Goal: Information Seeking & Learning: Learn about a topic

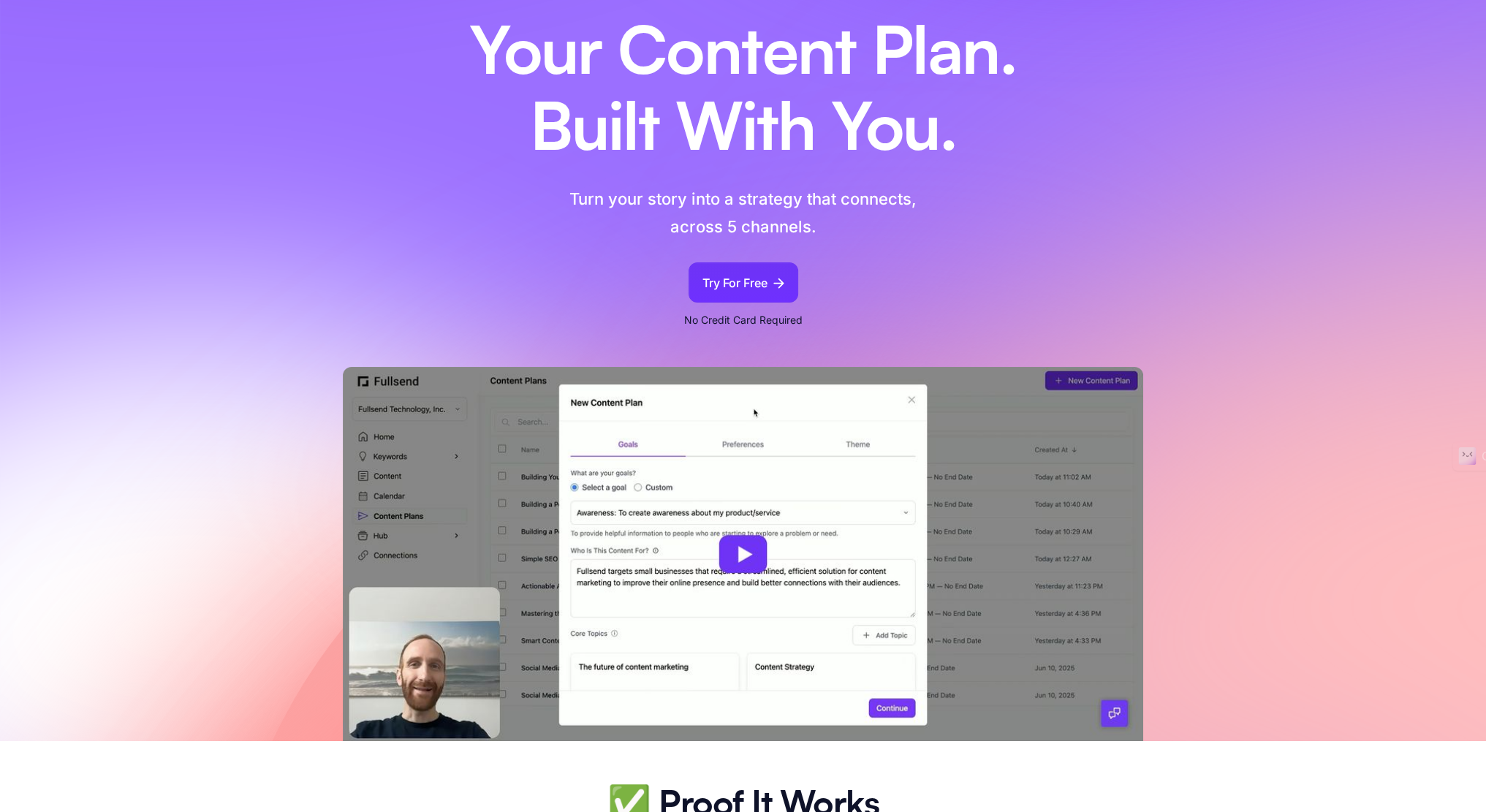
scroll to position [146, 0]
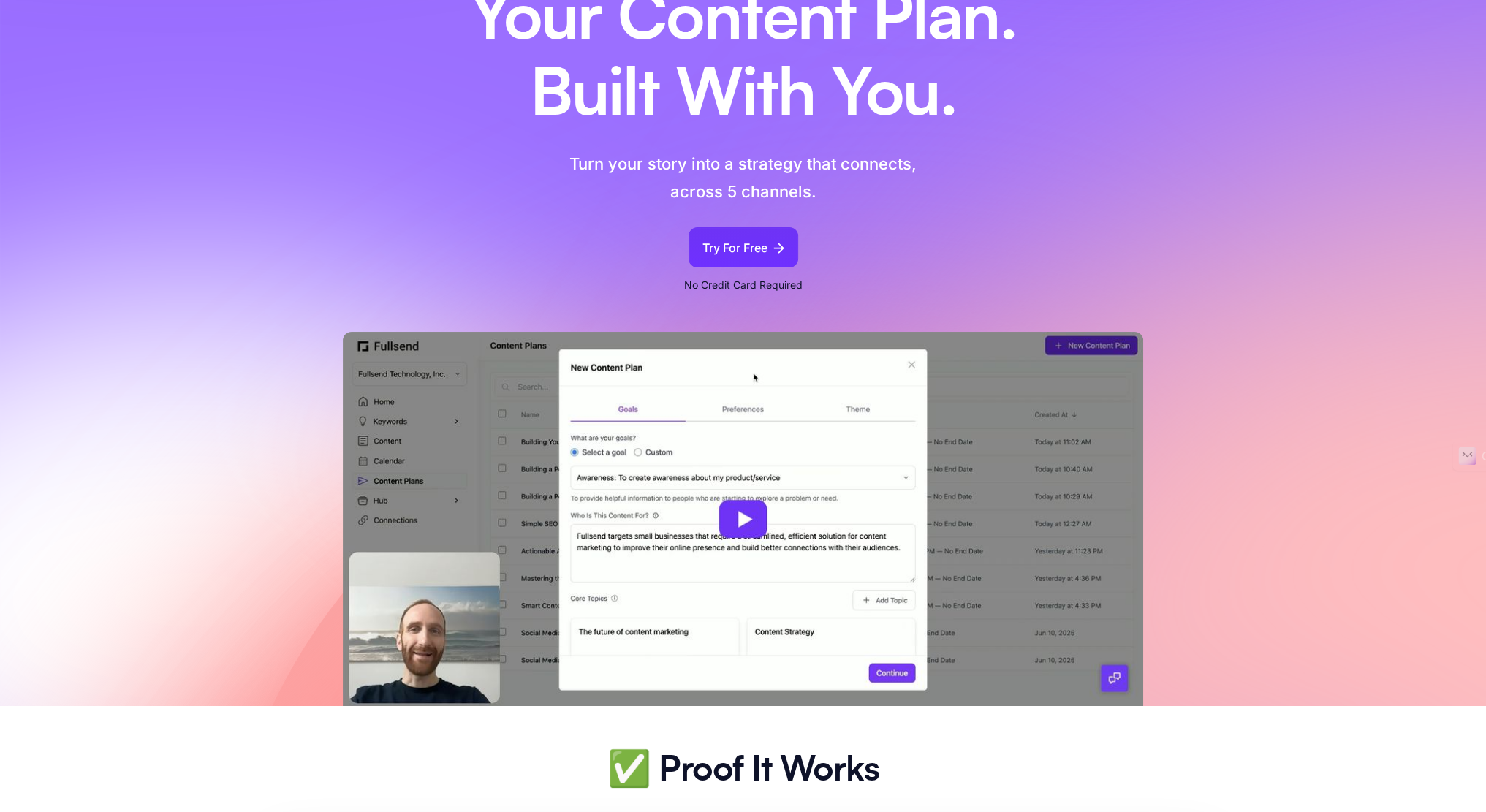
click at [751, 517] on img at bounding box center [743, 519] width 800 height 374
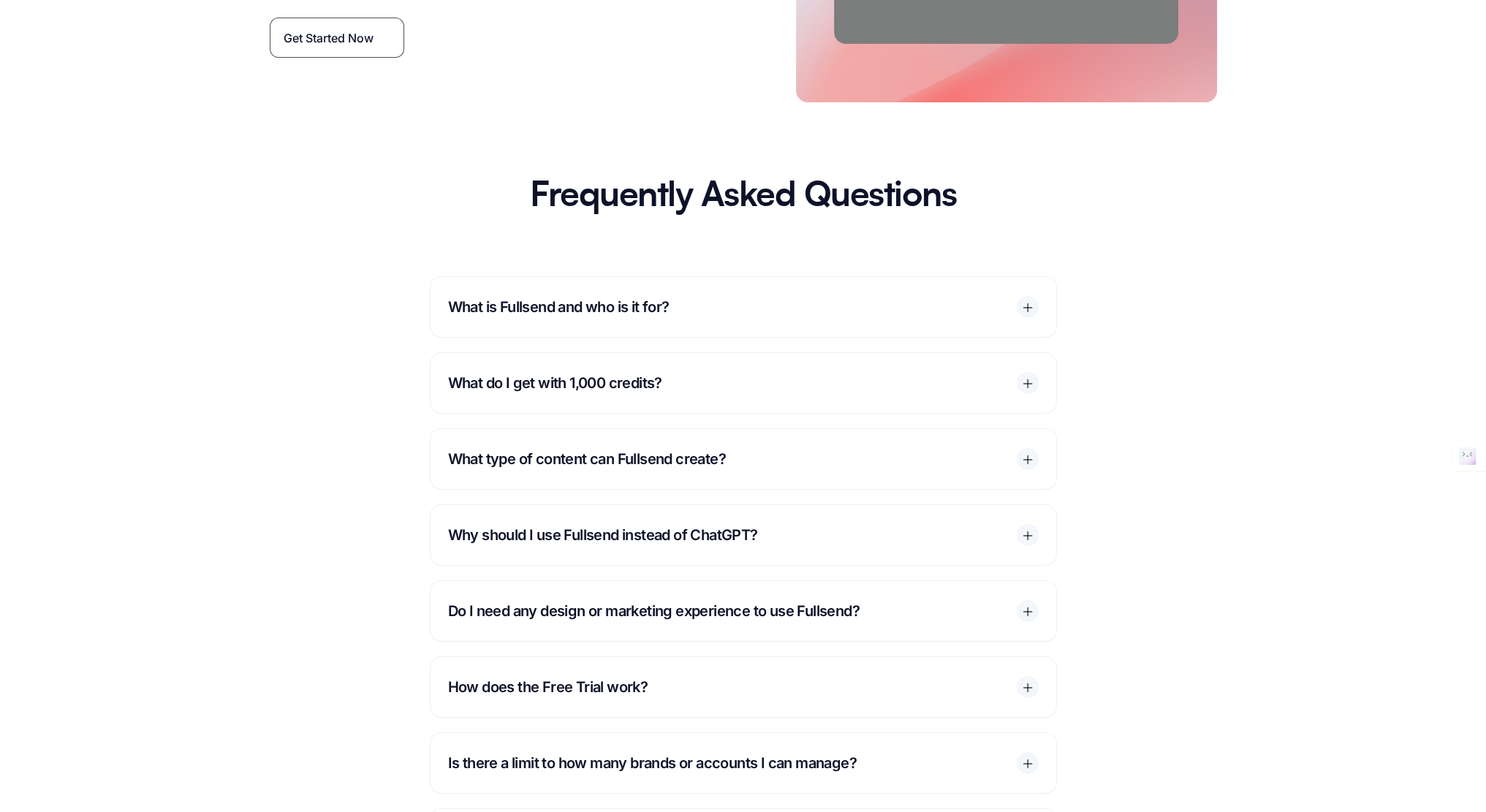
scroll to position [6869, 0]
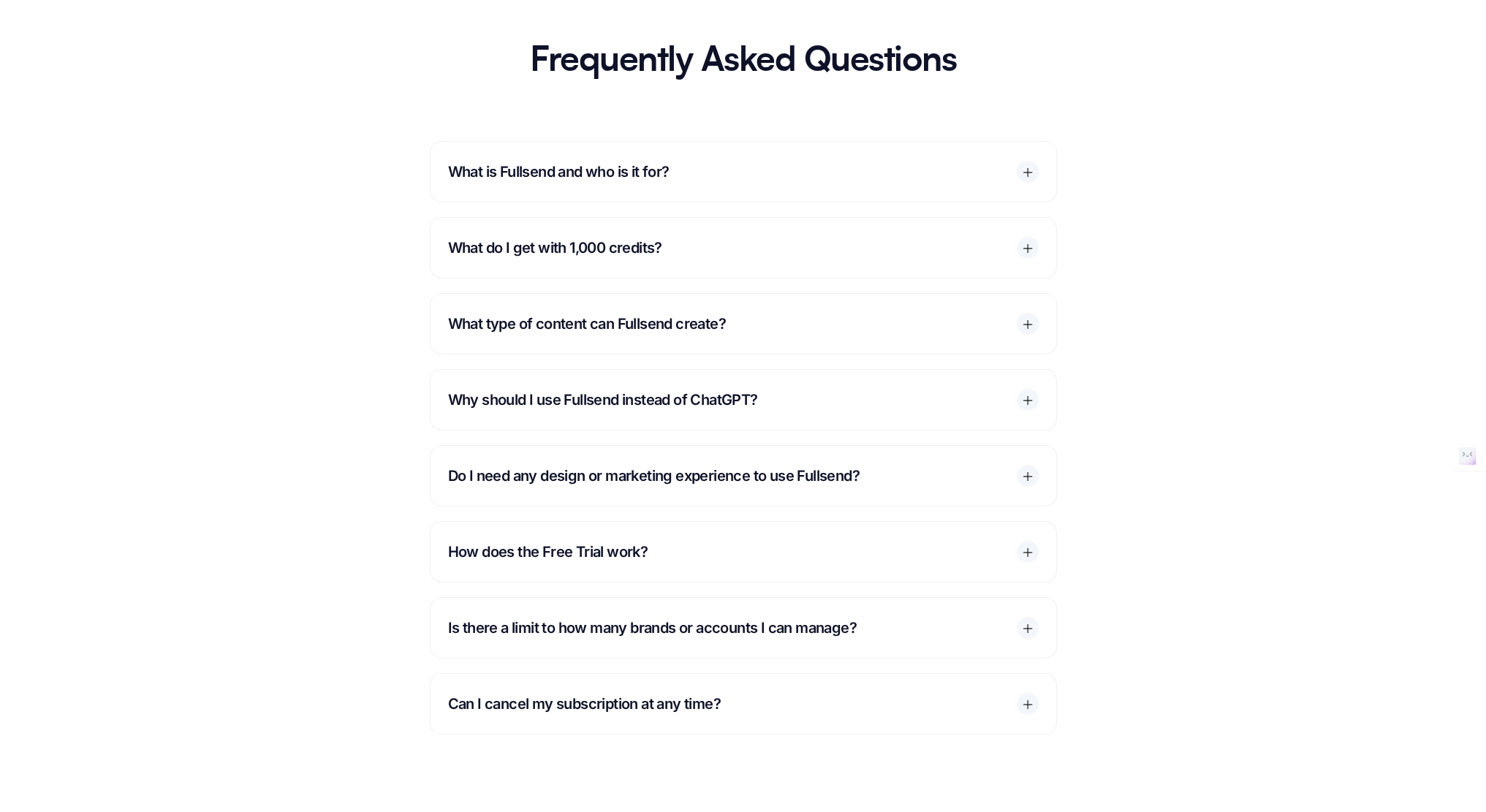
click at [986, 521] on div "How does the Free Trial work?" at bounding box center [743, 551] width 625 height 60
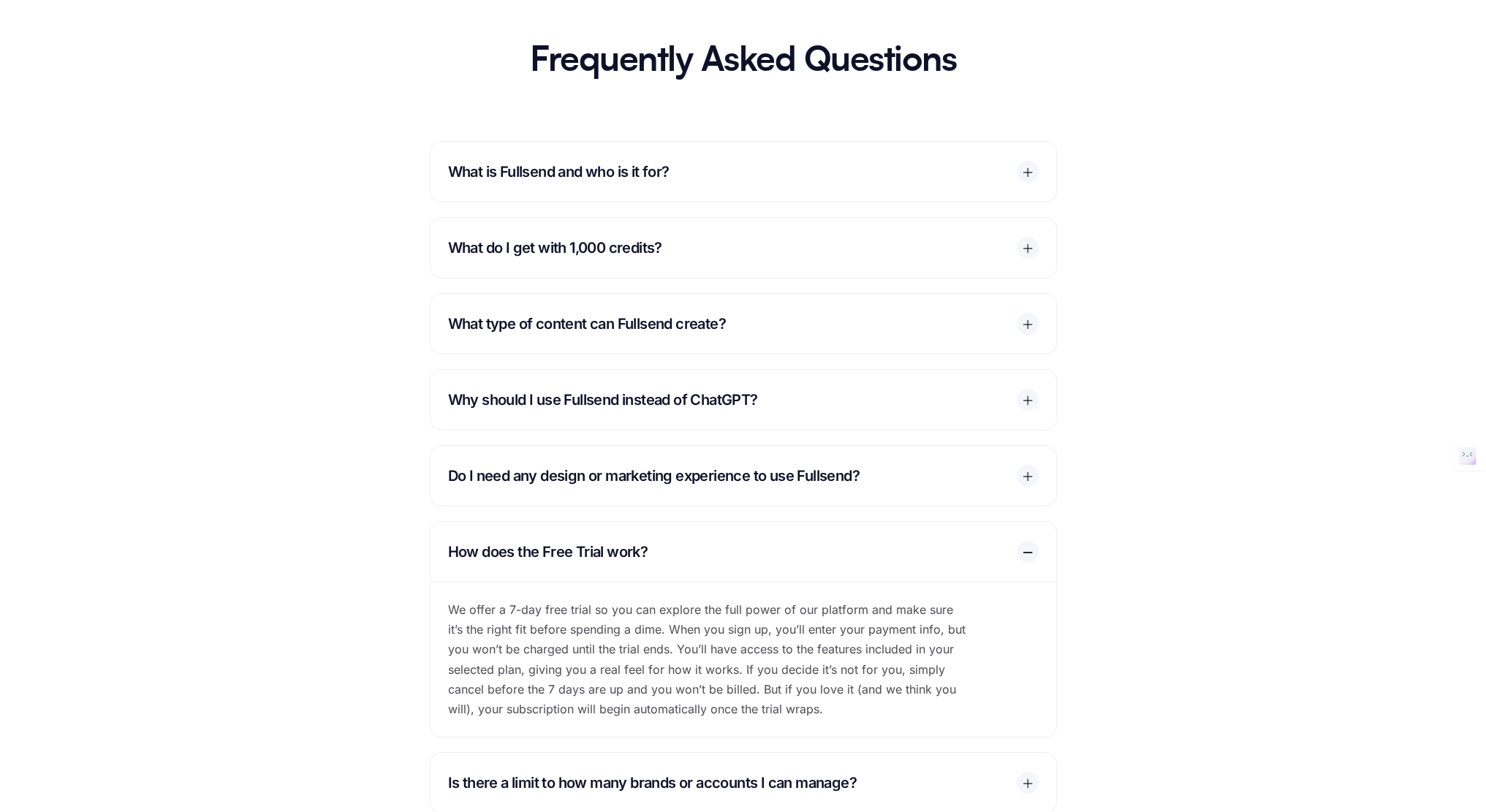
click at [986, 521] on div "How does the Free Trial work?" at bounding box center [743, 551] width 625 height 60
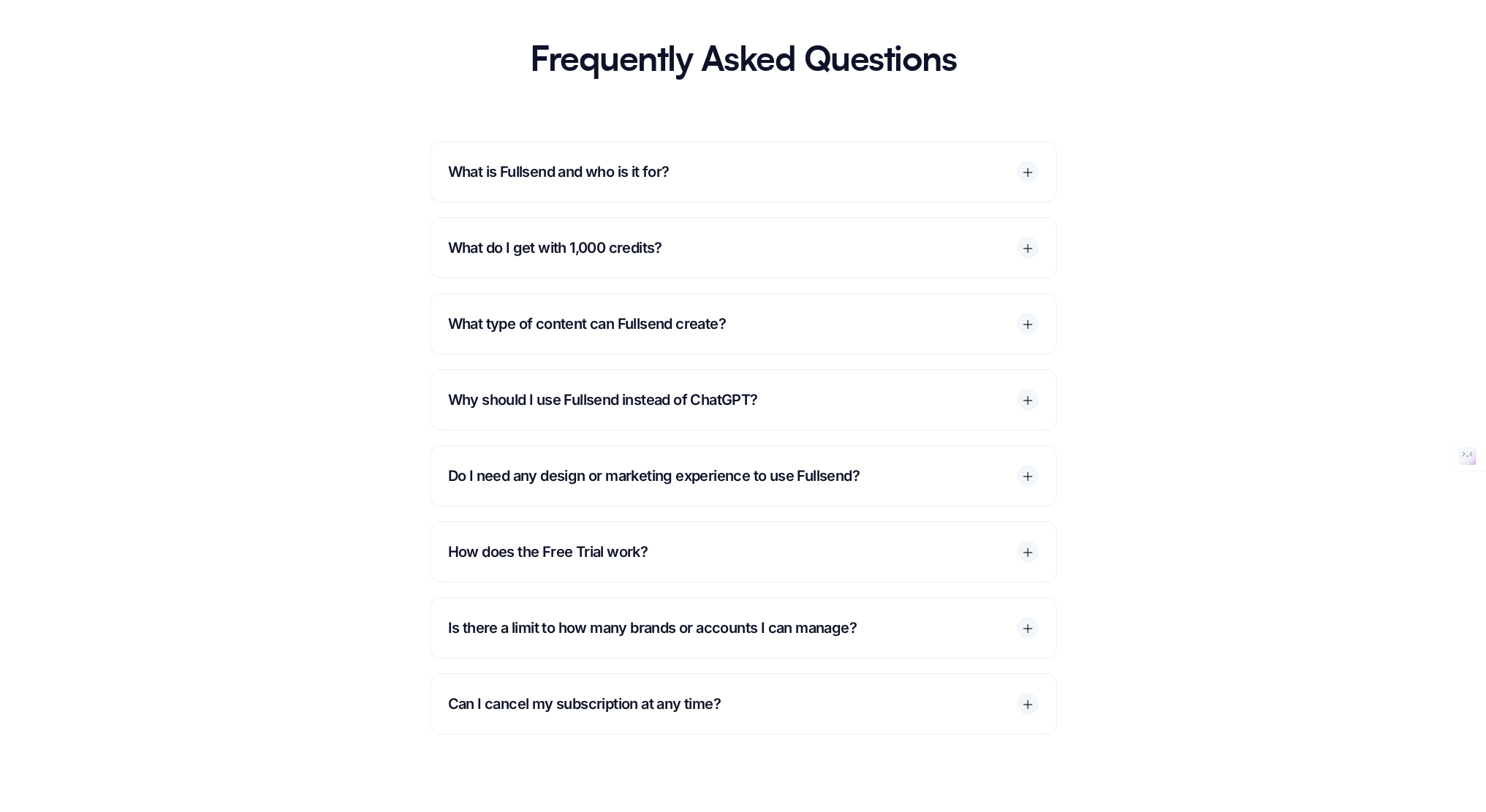
click at [1022, 470] on icon at bounding box center [1026, 475] width 13 height 13
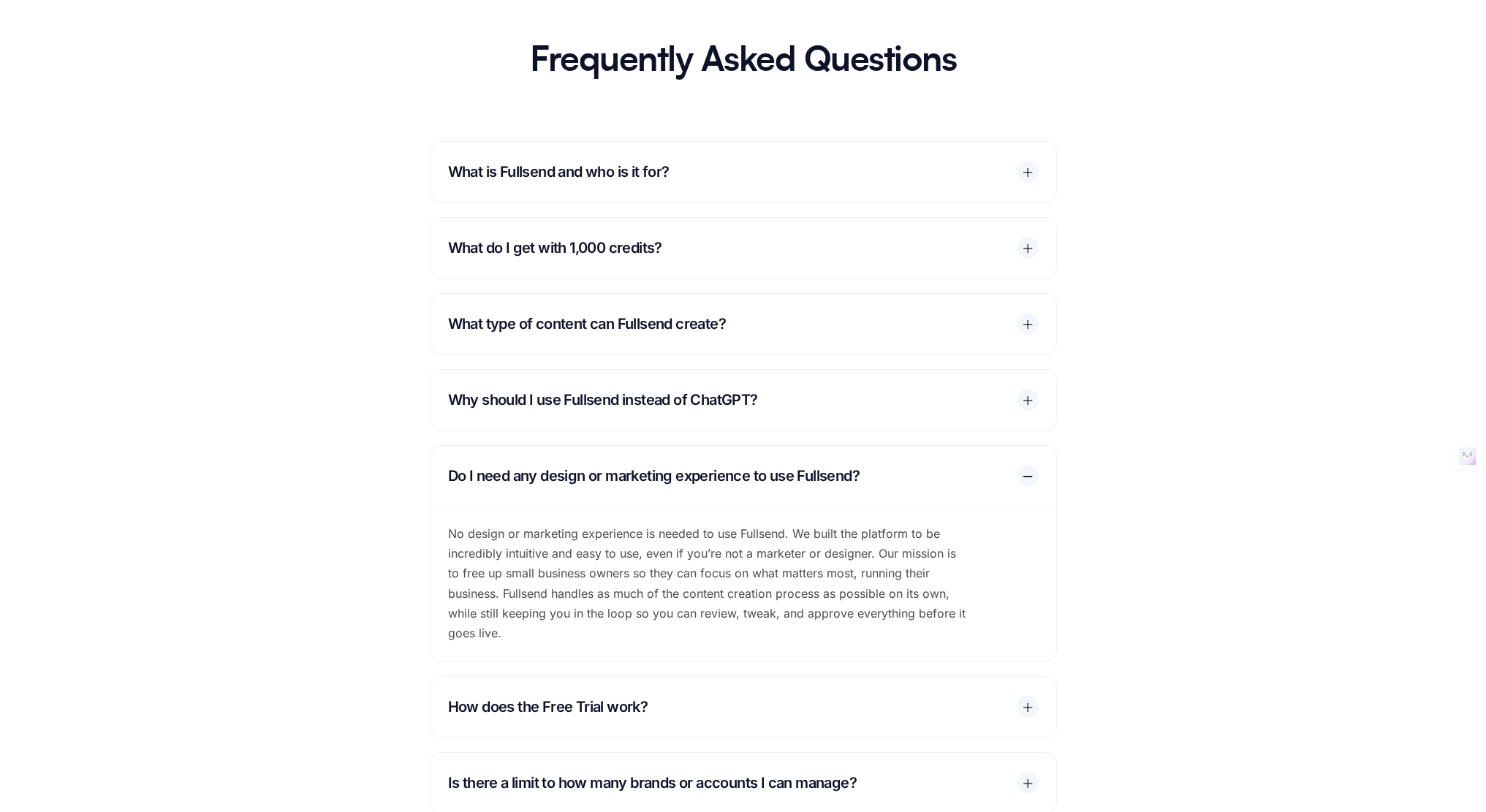
click at [1022, 470] on icon at bounding box center [1026, 475] width 13 height 13
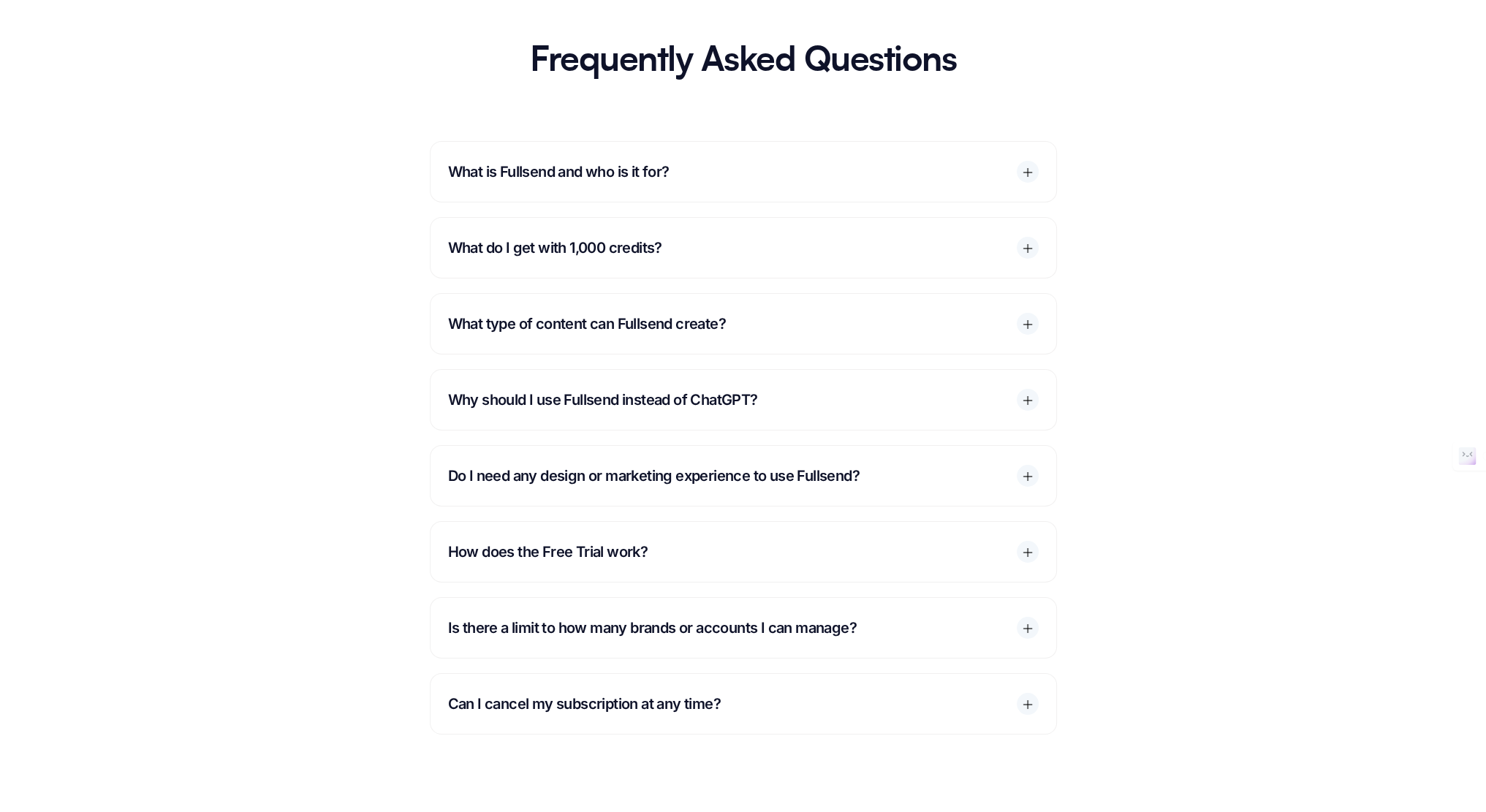
click at [1018, 388] on div at bounding box center [1027, 399] width 22 height 22
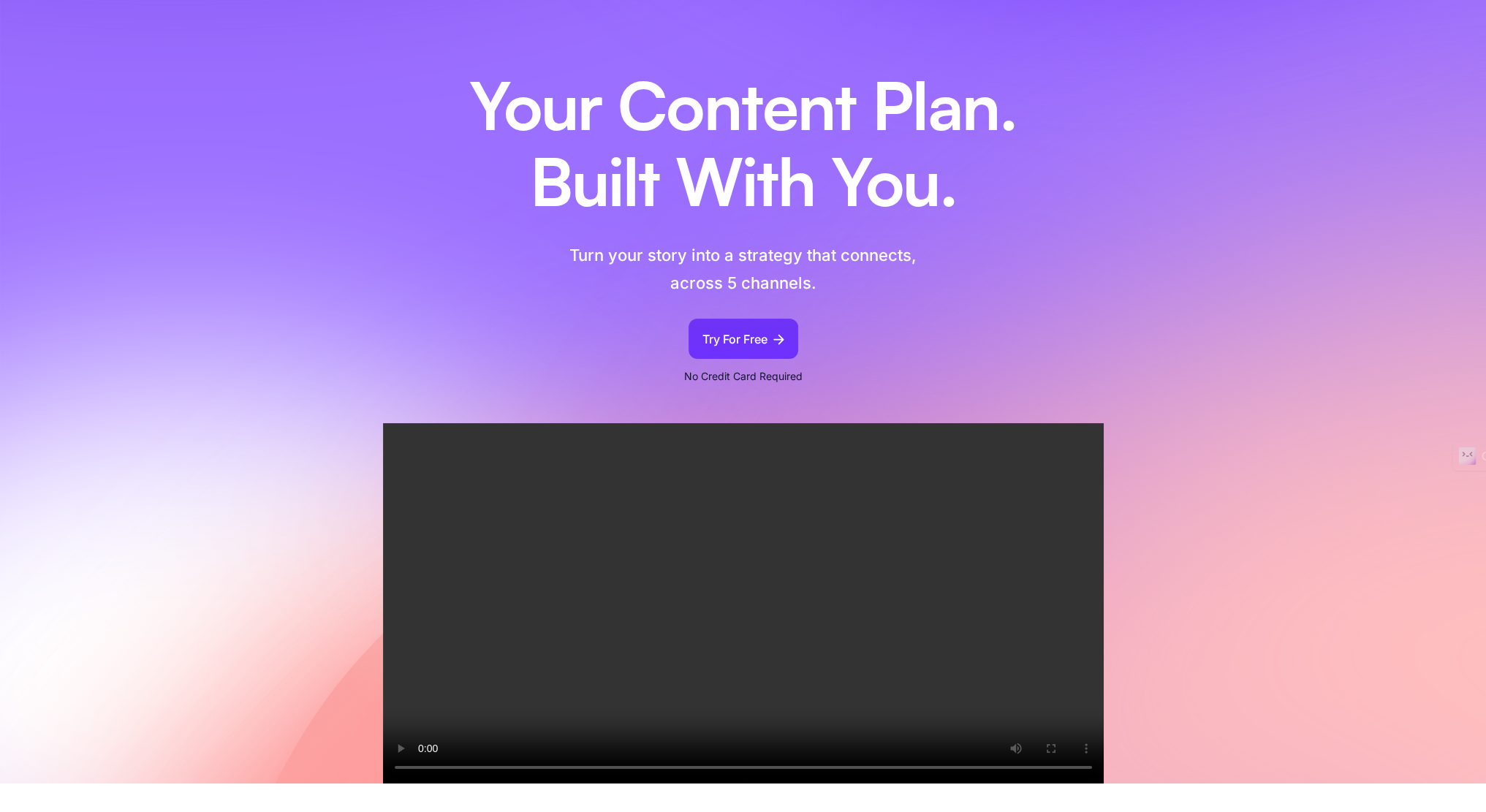
scroll to position [0, 0]
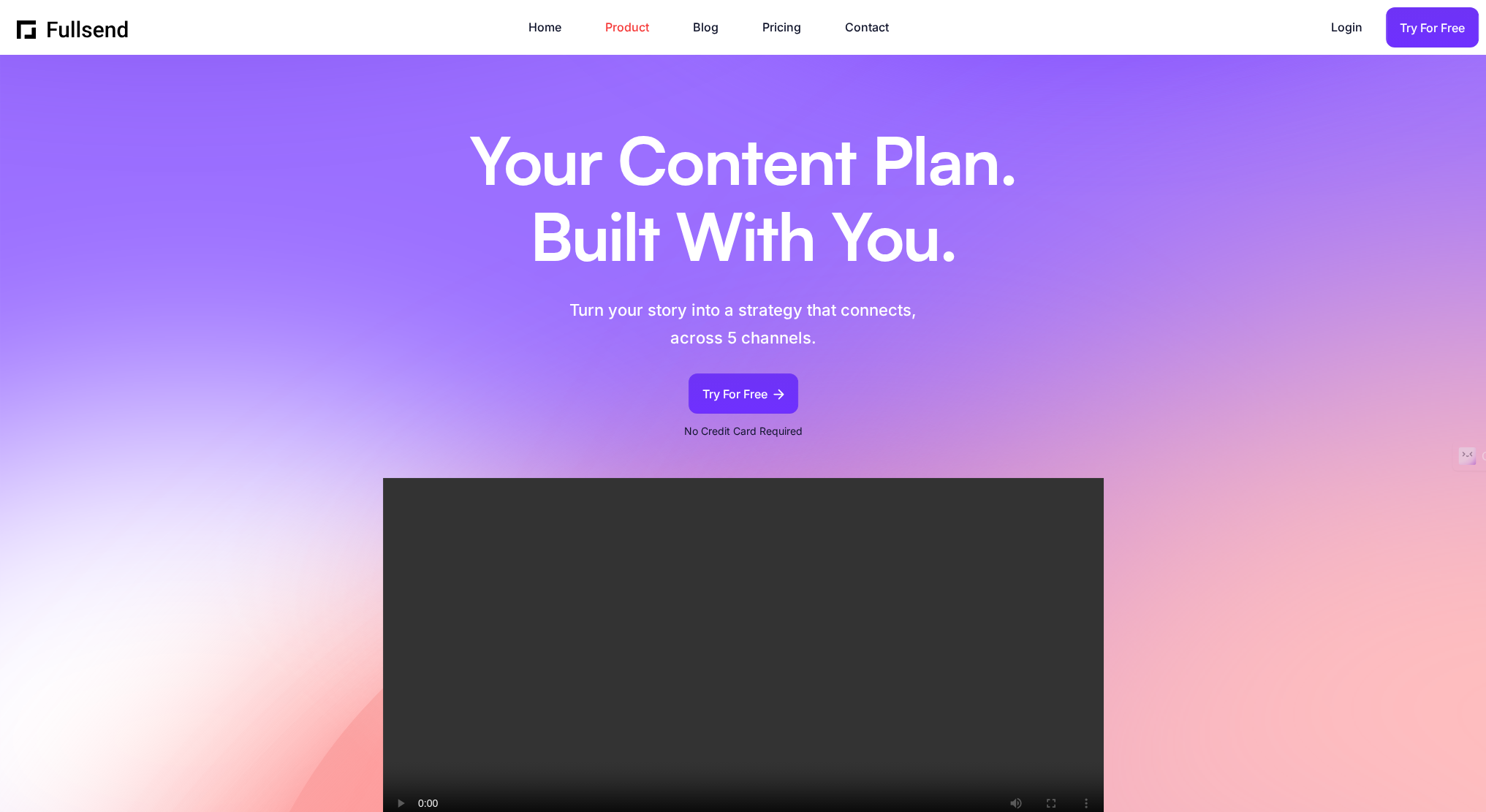
click at [648, 28] on link "Product" at bounding box center [634, 27] width 59 height 20
click at [789, 20] on link "Pricing" at bounding box center [788, 27] width 54 height 20
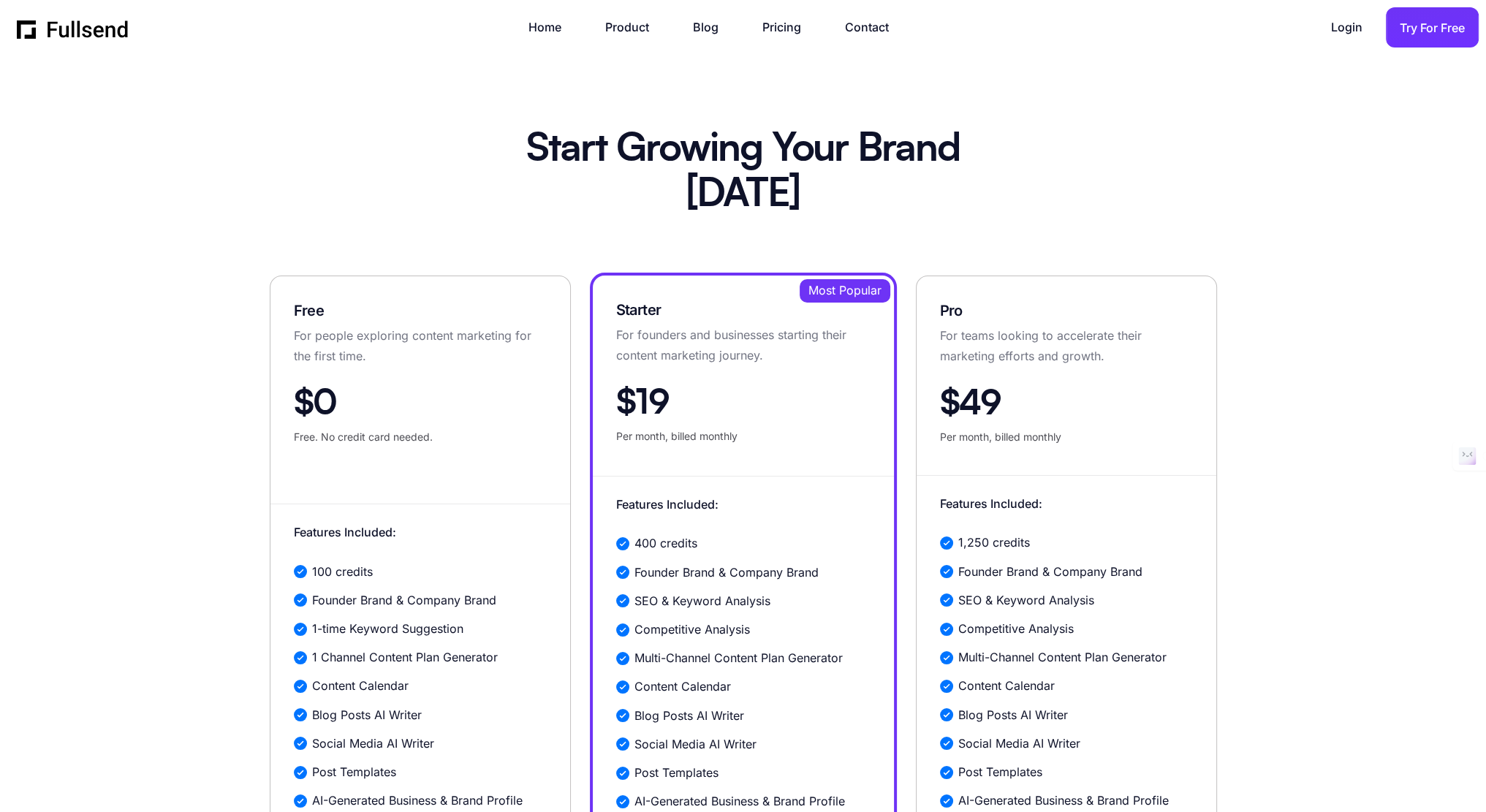
click at [18, 24] on img "home" at bounding box center [72, 27] width 113 height 22
